Goal: Participate in discussion: Engage in conversation with other users on a specific topic

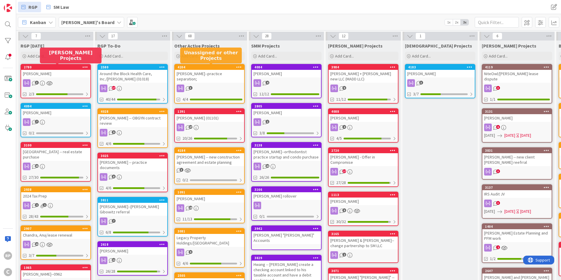
click at [225, 74] on div "[PERSON_NAME]--practice separation;" at bounding box center [209, 76] width 69 height 13
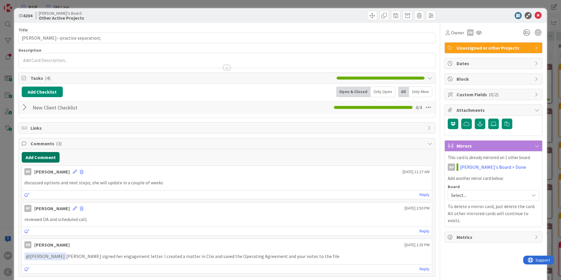
click at [40, 159] on button "Add Comment" at bounding box center [41, 157] width 38 height 11
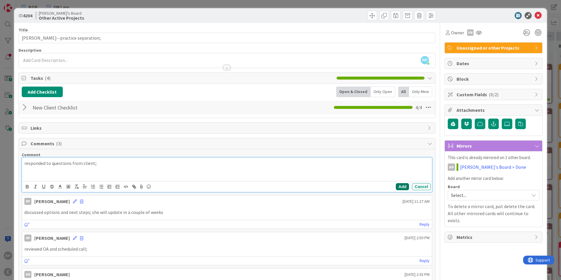
click at [396, 185] on button "Add" at bounding box center [402, 186] width 13 height 7
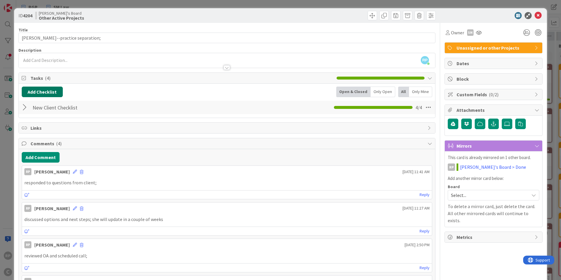
click at [38, 92] on button "Add Checklist" at bounding box center [42, 91] width 41 height 11
type input "10/2025"
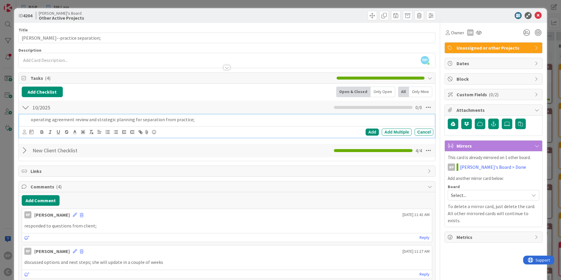
click at [362, 128] on div "Add Add Multiple Cancel" at bounding box center [228, 132] width 410 height 8
click at [365, 129] on div "Add" at bounding box center [371, 131] width 13 height 7
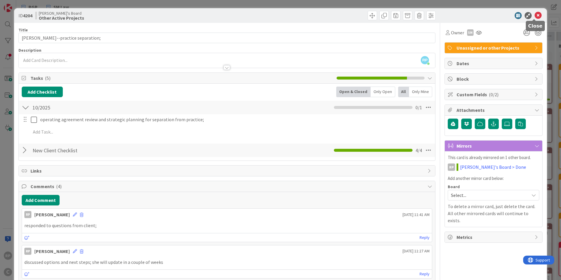
drag, startPoint x: 532, startPoint y: 15, endPoint x: 444, endPoint y: 43, distance: 92.4
click at [498, 15] on icon at bounding box center [537, 15] width 7 height 7
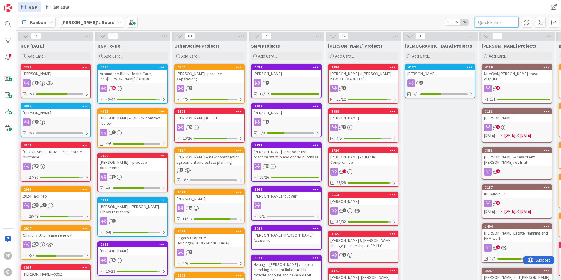
click at [494, 21] on input "text" at bounding box center [496, 22] width 44 height 11
